Goal: Information Seeking & Learning: Learn about a topic

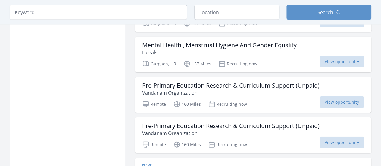
scroll to position [700, 0]
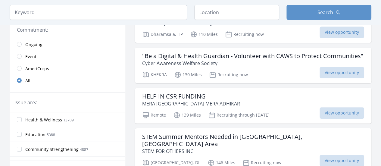
scroll to position [162, 0]
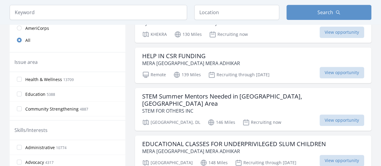
click at [119, 79] on label "Health & Wellness 13709" at bounding box center [68, 79] width 116 height 12
click at [22, 79] on input "Health & Wellness 13709" at bounding box center [19, 79] width 5 height 5
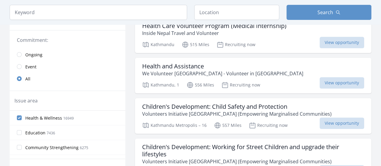
scroll to position [131, 0]
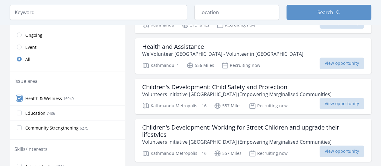
click at [20, 97] on input "Health & Wellness 16949" at bounding box center [19, 98] width 5 height 5
click at [17, 97] on input "Health & Wellness 16949" at bounding box center [19, 98] width 5 height 5
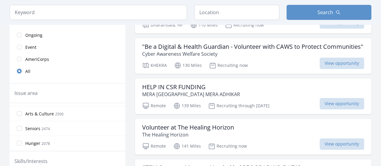
scroll to position [83, 0]
click at [20, 113] on input "Arts & Culture 2500" at bounding box center [19, 115] width 5 height 5
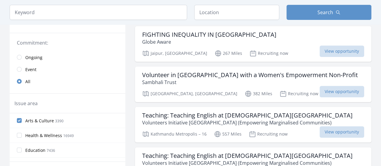
scroll to position [139, 0]
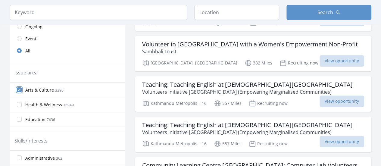
click at [19, 90] on input "Arts & Culture 3390" at bounding box center [19, 89] width 5 height 5
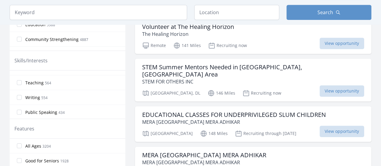
scroll to position [308, 0]
click at [19, 92] on input "Writing 554" at bounding box center [19, 93] width 5 height 5
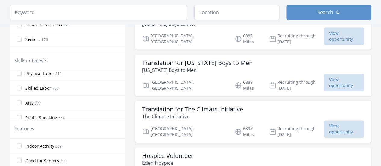
scroll to position [320, 0]
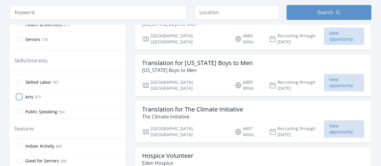
click at [19, 94] on input "Arts 577" at bounding box center [19, 96] width 5 height 5
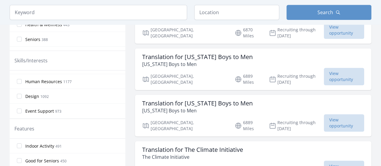
scroll to position [214, 0]
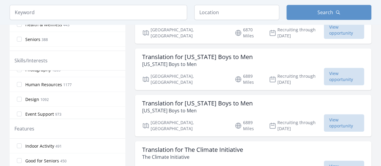
click at [22, 94] on label "Design 1092" at bounding box center [68, 99] width 116 height 12
click at [22, 97] on input "Design 1092" at bounding box center [19, 99] width 5 height 5
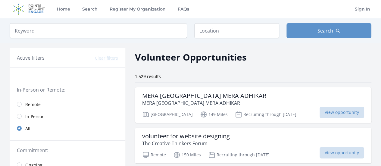
scroll to position [0, 0]
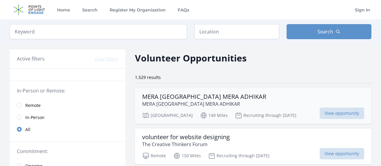
click at [197, 98] on h3 "MERA INDIA MERA ADHIKAR" at bounding box center [204, 96] width 124 height 7
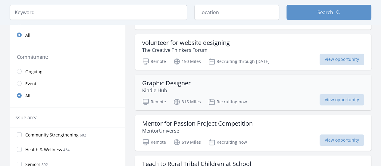
scroll to position [94, 0]
click at [151, 82] on h3 "Graphic Designer" at bounding box center [166, 82] width 48 height 7
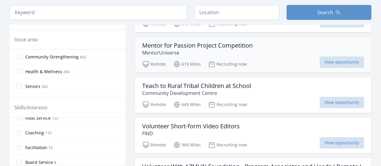
scroll to position [240, 0]
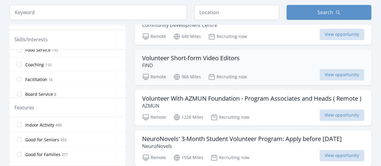
click at [224, 60] on h3 "Volunteer Short-form Video Editors" at bounding box center [190, 57] width 97 height 7
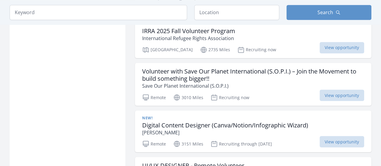
scroll to position [478, 0]
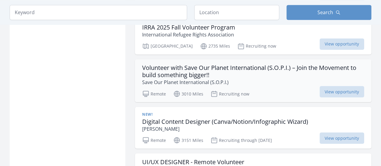
click at [153, 74] on h3 "Volunteer with Save Our Planet International (S.O.P.I.) – Join the Movement to …" at bounding box center [253, 71] width 222 height 14
click at [157, 68] on h3 "Volunteer with Save Our Planet International (S.O.P.I.) – Join the Movement to …" at bounding box center [253, 71] width 222 height 14
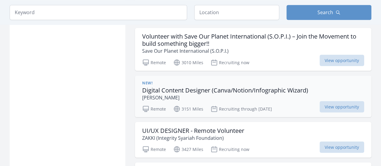
scroll to position [517, 0]
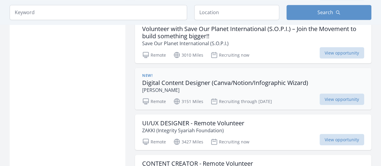
click at [223, 80] on h3 "Digital Content Designer (Canva/Notion/Infographic Wizard)" at bounding box center [225, 82] width 166 height 7
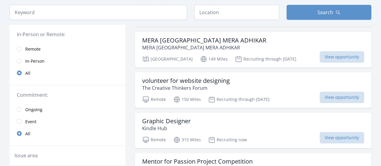
scroll to position [0, 0]
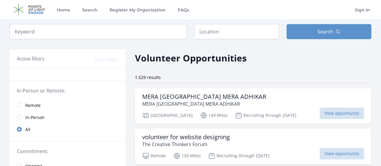
scroll to position [162, 0]
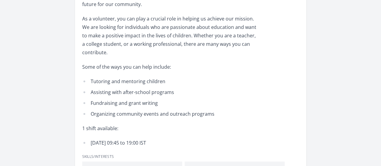
scroll to position [230, 0]
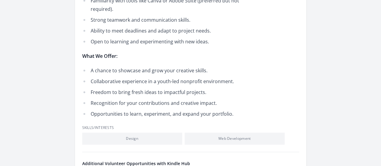
scroll to position [248, 0]
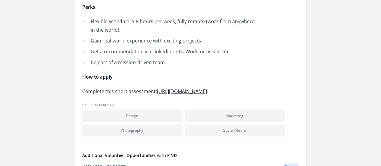
scroll to position [279, 0]
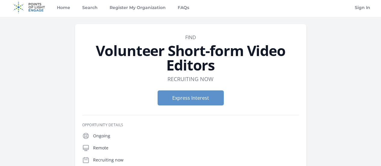
scroll to position [0, 0]
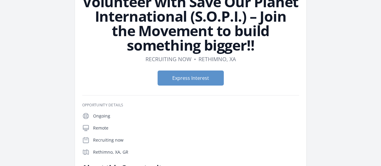
scroll to position [51, 0]
